Goal: Task Accomplishment & Management: Use online tool/utility

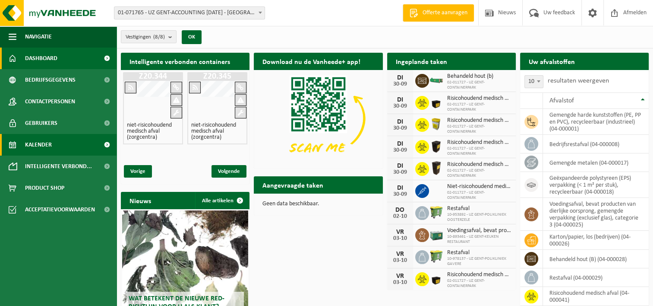
click at [49, 145] on span "Kalender" at bounding box center [38, 145] width 27 height 22
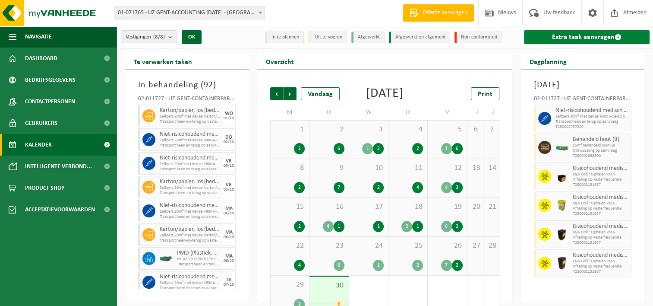
click at [555, 35] on link "Extra taak aanvragen" at bounding box center [587, 37] width 126 height 14
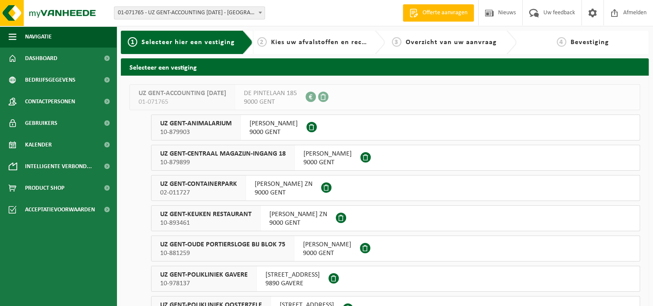
click at [221, 185] on span "UZ GENT-CONTAINERPARK" at bounding box center [198, 184] width 77 height 9
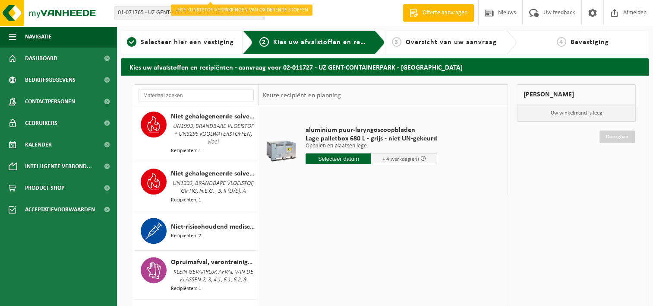
scroll to position [1079, 0]
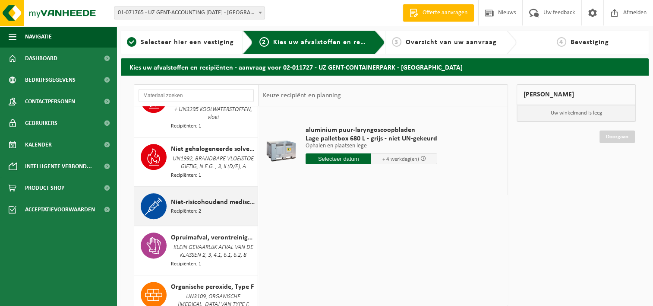
click at [209, 209] on div "Niet-risicohoudend medisch afval (zorgcentra) Recipiënten: 2" at bounding box center [213, 206] width 85 height 26
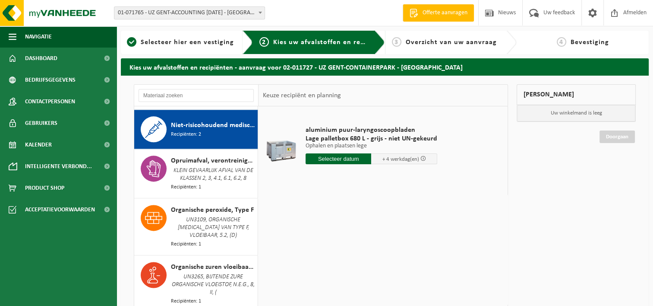
scroll to position [1162, 0]
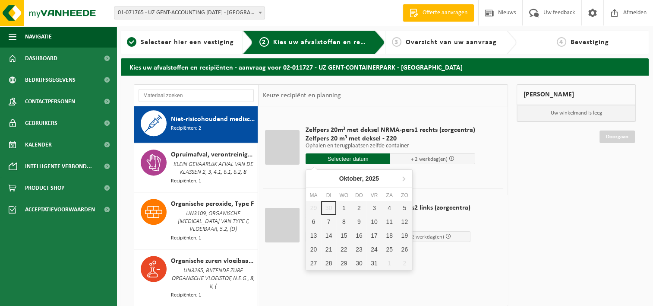
click at [360, 158] on input "text" at bounding box center [348, 158] width 85 height 11
click at [360, 234] on div "16" at bounding box center [358, 235] width 15 height 14
type input "Van 2025-10-16"
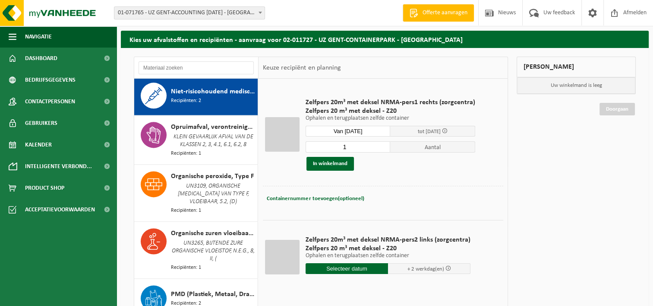
scroll to position [43, 0]
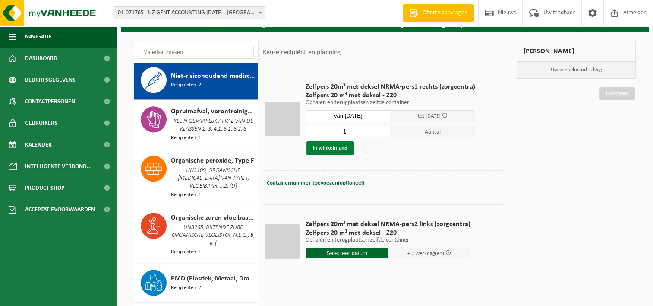
click at [323, 146] on button "In winkelmand" at bounding box center [329, 148] width 47 height 14
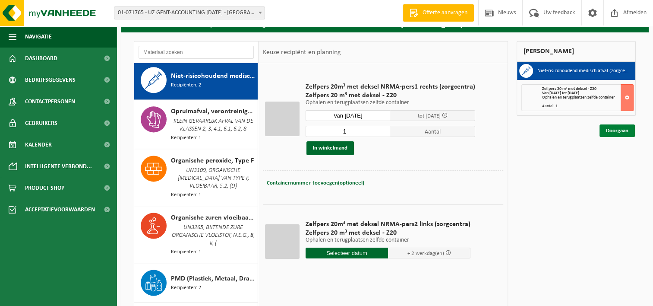
click at [615, 130] on link "Doorgaan" at bounding box center [616, 130] width 35 height 13
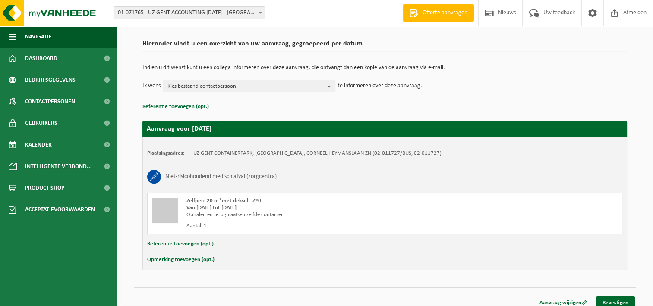
scroll to position [64, 0]
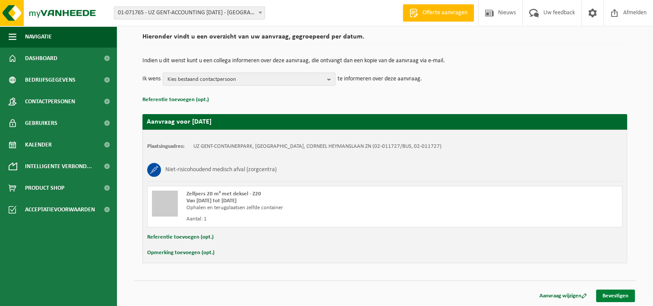
click at [603, 293] on link "Bevestigen" at bounding box center [615, 295] width 39 height 13
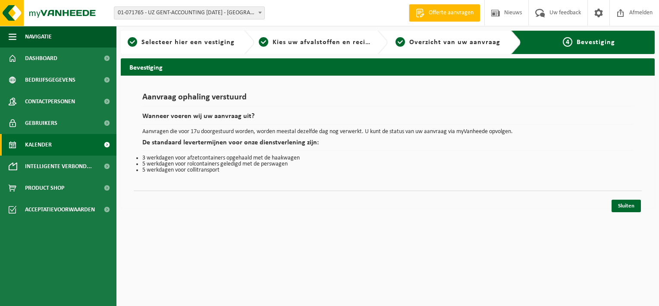
click at [42, 148] on span "Kalender" at bounding box center [38, 145] width 27 height 22
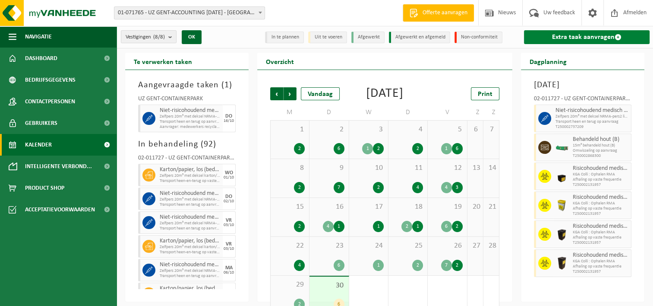
click at [591, 35] on link "Extra taak aanvragen" at bounding box center [587, 37] width 126 height 14
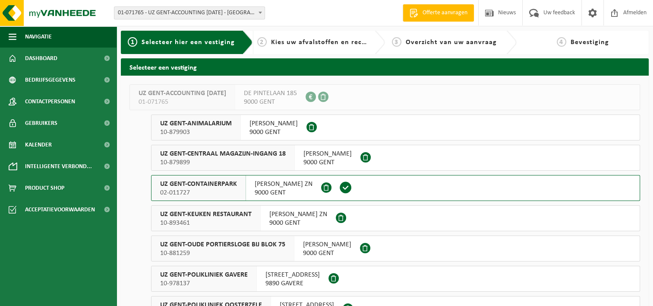
click at [208, 187] on span "UZ GENT-CONTAINERPARK" at bounding box center [198, 184] width 77 height 9
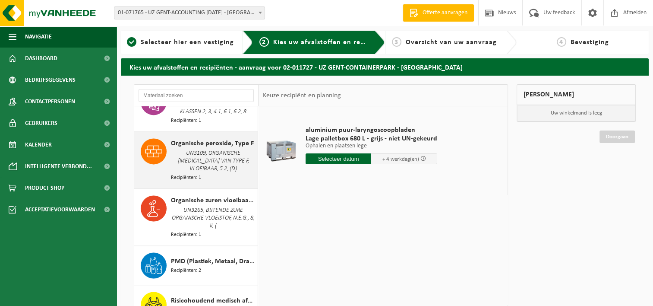
scroll to position [1251, 0]
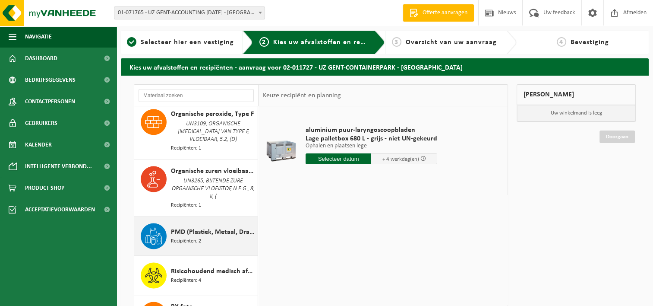
click at [185, 230] on span "PMD (Plastiek, Metaal, Drankkartons) (bedrijven)" at bounding box center [213, 232] width 85 height 10
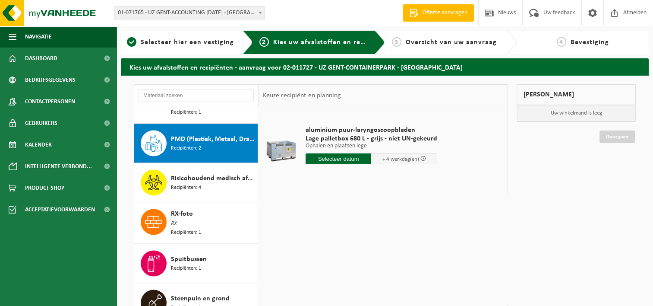
scroll to position [1360, 0]
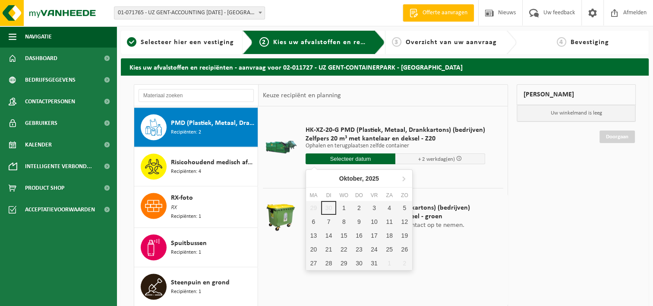
click at [352, 159] on input "text" at bounding box center [351, 158] width 90 height 11
click at [359, 233] on div "16" at bounding box center [358, 235] width 15 height 14
type input "Van 2025-10-16"
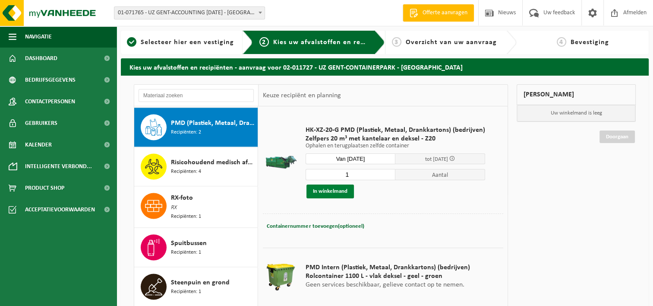
click at [340, 188] on button "In winkelmand" at bounding box center [329, 191] width 47 height 14
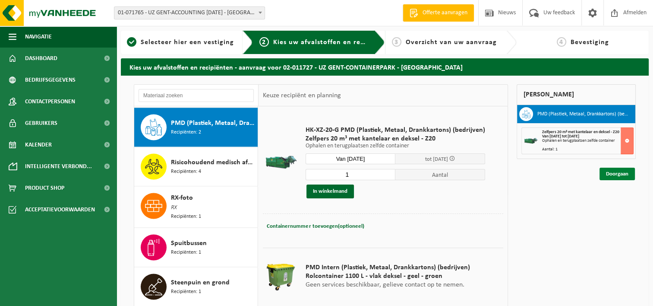
click at [609, 174] on link "Doorgaan" at bounding box center [616, 173] width 35 height 13
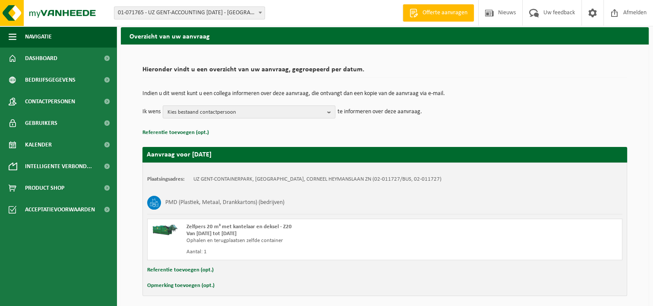
scroll to position [64, 0]
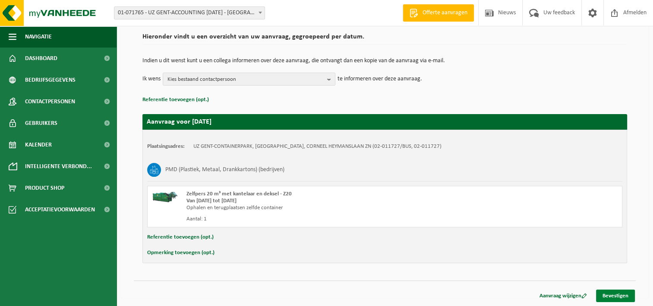
click at [611, 295] on link "Bevestigen" at bounding box center [615, 295] width 39 height 13
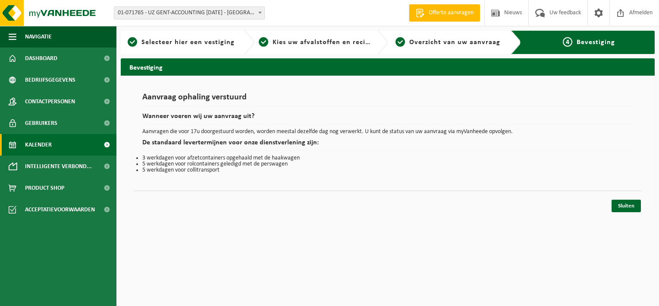
click at [47, 148] on span "Kalender" at bounding box center [38, 145] width 27 height 22
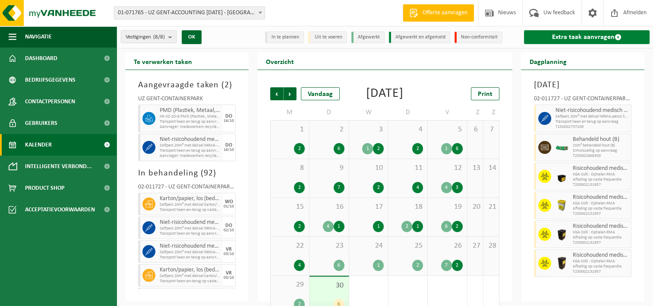
click at [565, 33] on link "Extra taak aanvragen" at bounding box center [587, 37] width 126 height 14
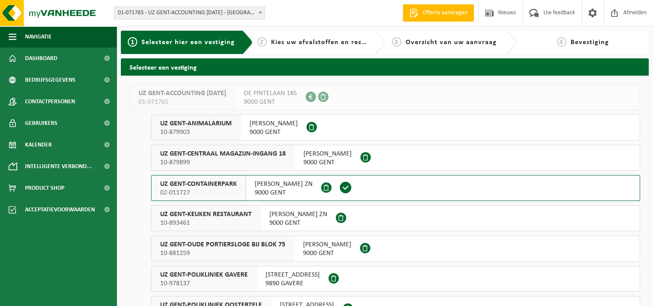
click at [207, 188] on span "UZ GENT-CONTAINERPARK" at bounding box center [198, 184] width 77 height 9
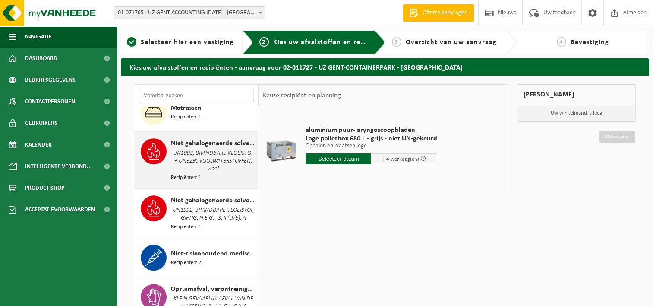
scroll to position [1122, 0]
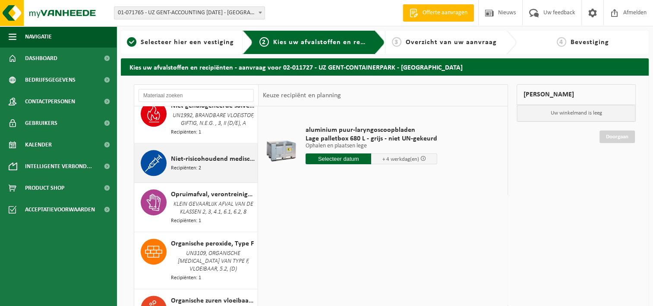
click at [208, 161] on span "Niet-risicohoudend medisch afval (zorgcentra)" at bounding box center [213, 159] width 85 height 10
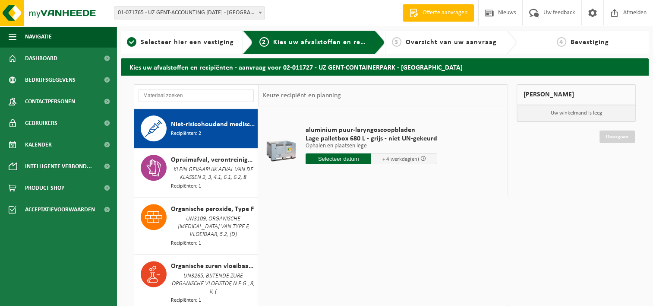
scroll to position [1162, 0]
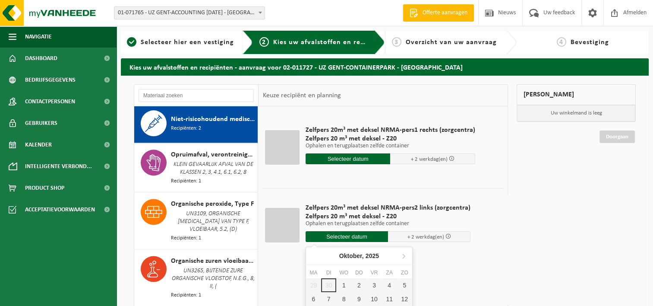
click at [346, 236] on input "text" at bounding box center [347, 236] width 82 height 11
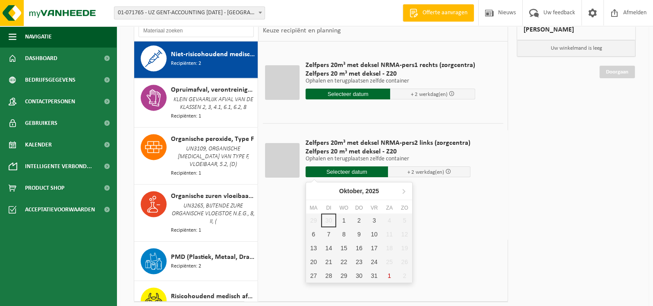
scroll to position [86, 0]
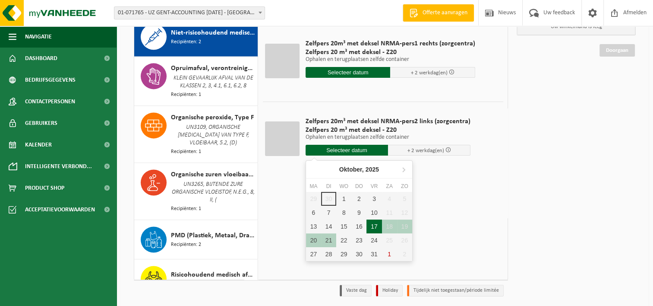
click at [371, 224] on div "17" at bounding box center [373, 226] width 15 height 14
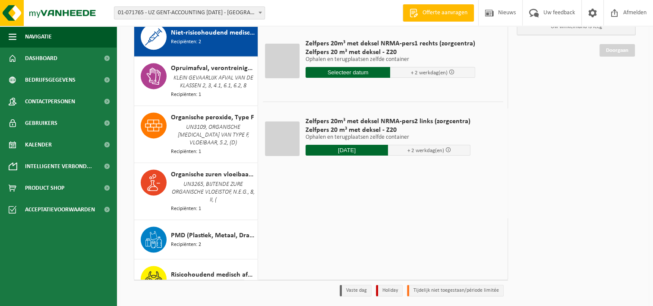
type input "Van 2025-10-17"
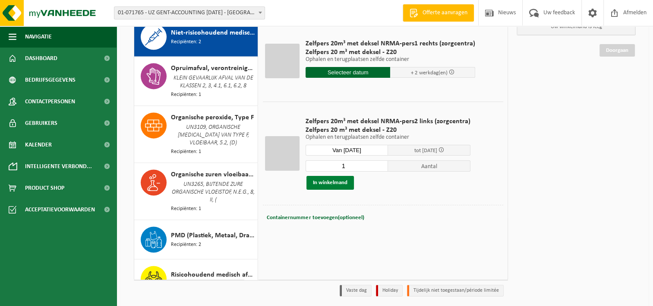
click at [322, 181] on button "In winkelmand" at bounding box center [329, 183] width 47 height 14
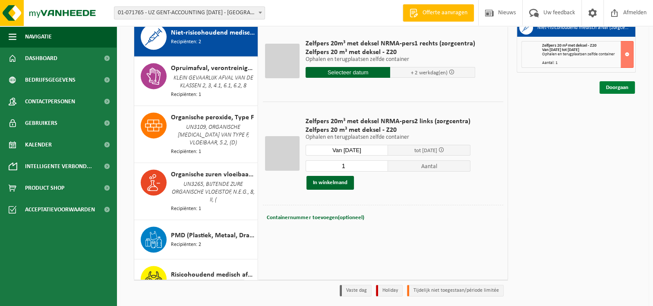
click at [620, 87] on link "Doorgaan" at bounding box center [616, 87] width 35 height 13
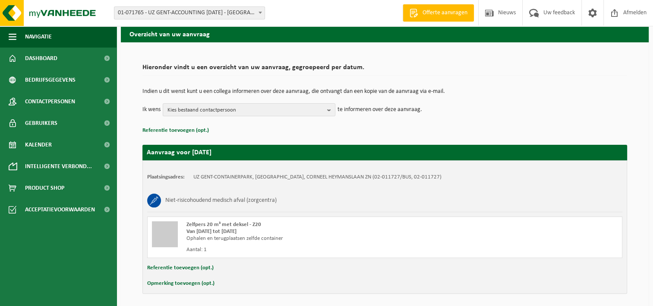
scroll to position [64, 0]
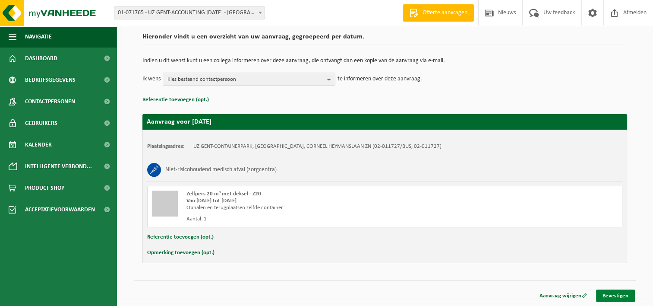
click at [621, 293] on link "Bevestigen" at bounding box center [615, 295] width 39 height 13
